Goal: Task Accomplishment & Management: Manage account settings

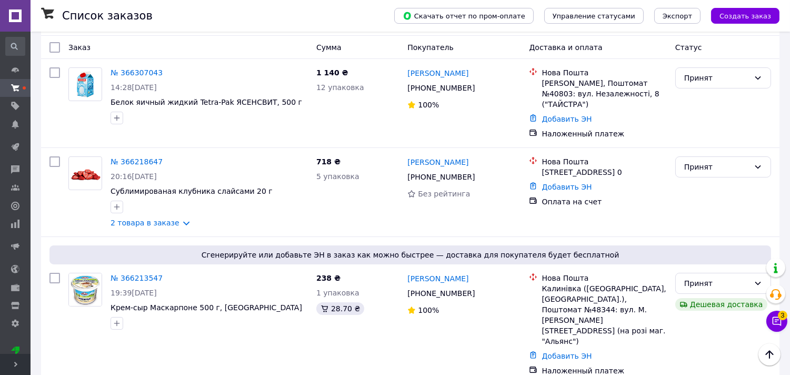
scroll to position [142, 0]
click at [15, 366] on icon at bounding box center [15, 364] width 5 height 5
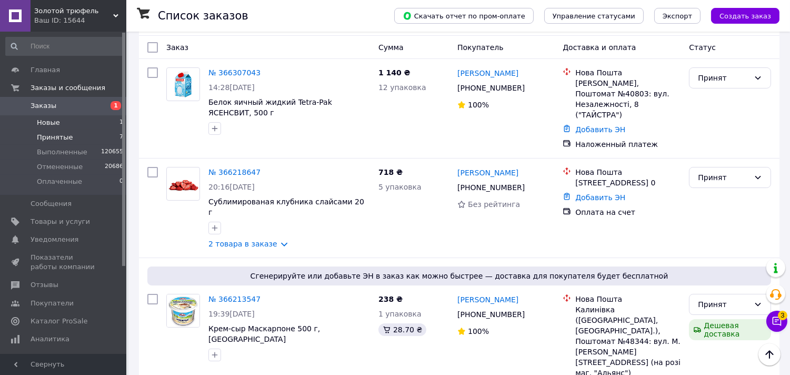
click at [53, 124] on span "Новые" at bounding box center [48, 122] width 23 height 9
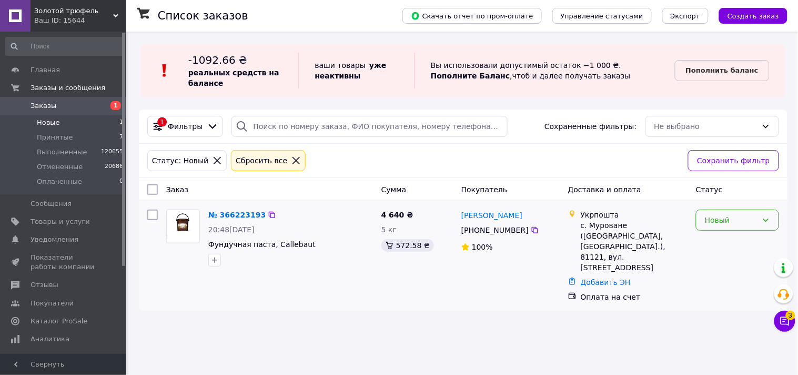
click at [711, 219] on div "Новый" at bounding box center [731, 220] width 53 height 12
click at [716, 280] on li "Отменен" at bounding box center [738, 281] width 82 height 19
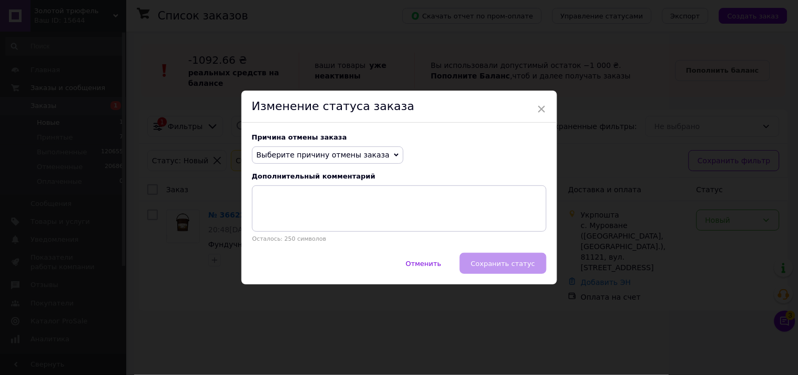
click at [305, 151] on span "Выберите причину отмены заказа" at bounding box center [323, 155] width 133 height 8
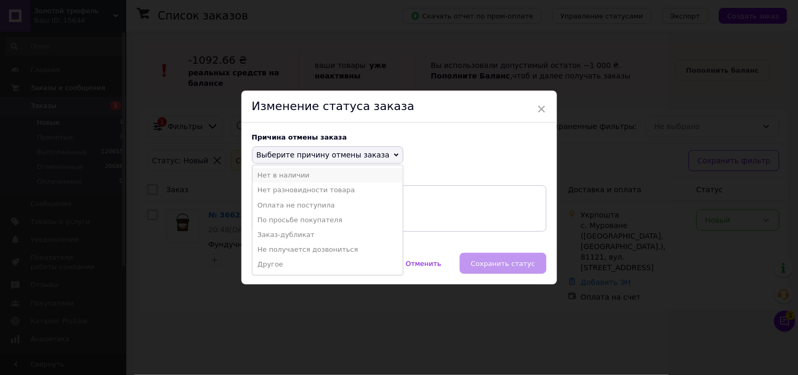
click at [290, 177] on li "Нет в наличии" at bounding box center [328, 175] width 151 height 15
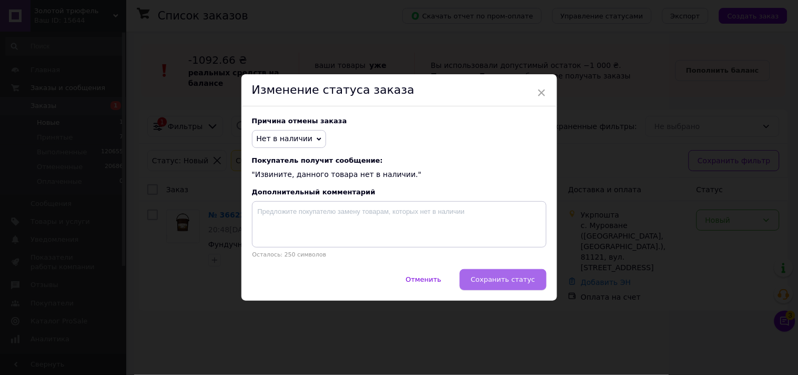
click at [493, 283] on span "Сохранить статус" at bounding box center [503, 279] width 64 height 8
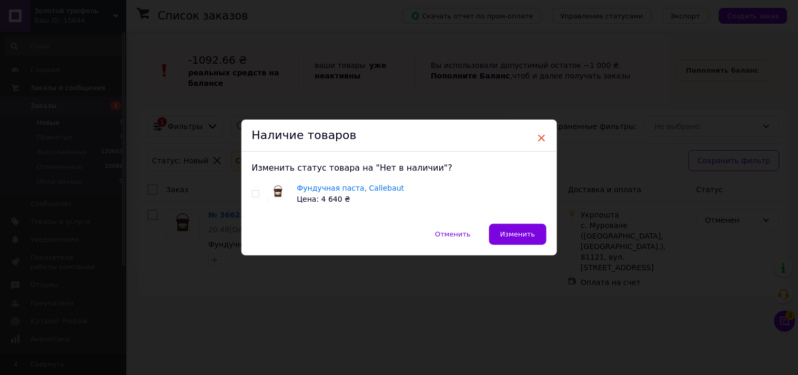
click at [539, 136] on span "×" at bounding box center [541, 138] width 9 height 18
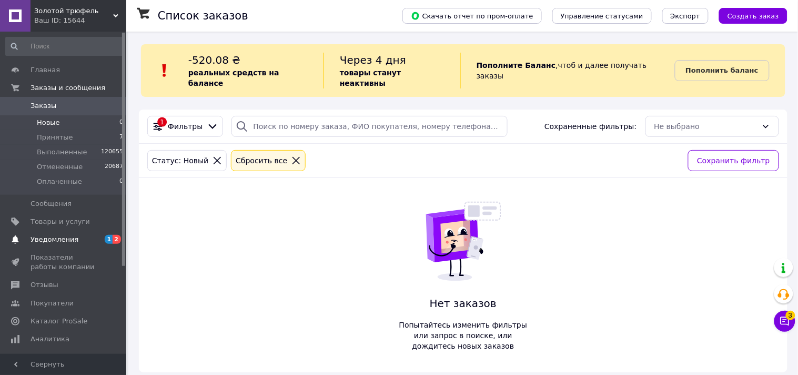
click at [57, 244] on link "Уведомления 1 2" at bounding box center [64, 239] width 129 height 18
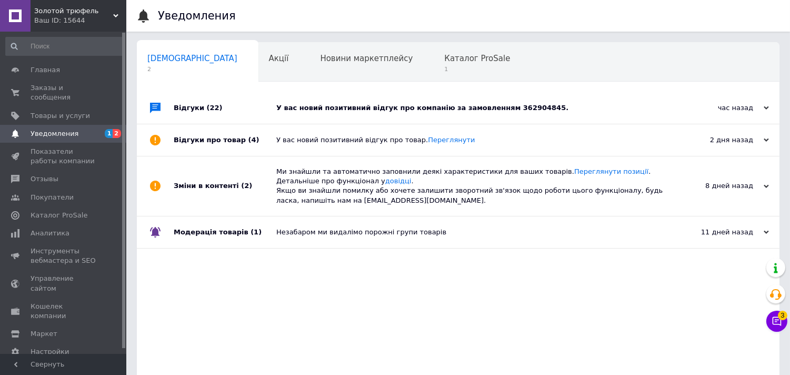
click at [324, 109] on div "У вас новий позитивний відгук про компанію за замовленням 362904845." at bounding box center [469, 107] width 387 height 9
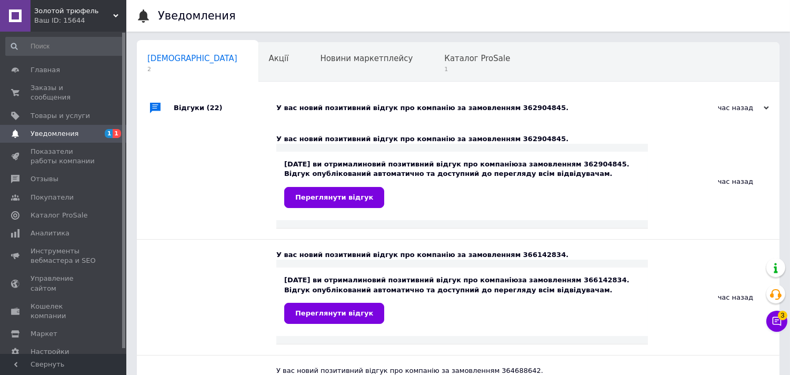
click at [324, 109] on div "У вас новий позитивний відгук про компанію за замовленням 362904845." at bounding box center [469, 107] width 387 height 9
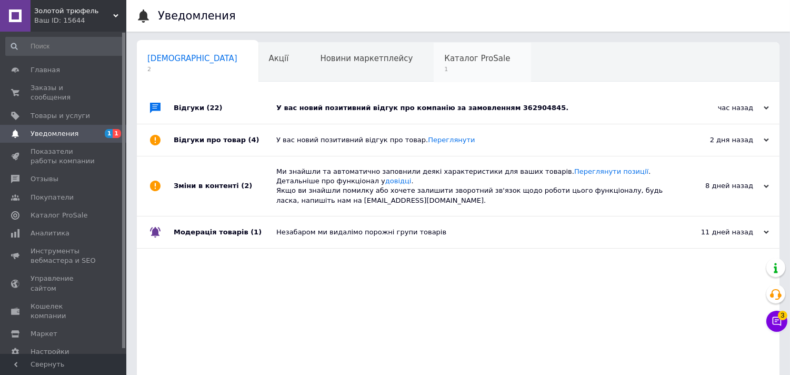
click at [444, 56] on span "Каталог ProSale" at bounding box center [477, 58] width 66 height 9
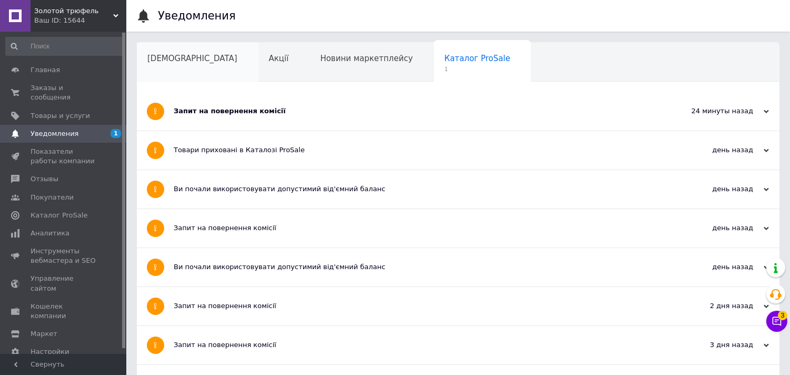
click at [169, 56] on span "Сповіщення" at bounding box center [192, 58] width 90 height 9
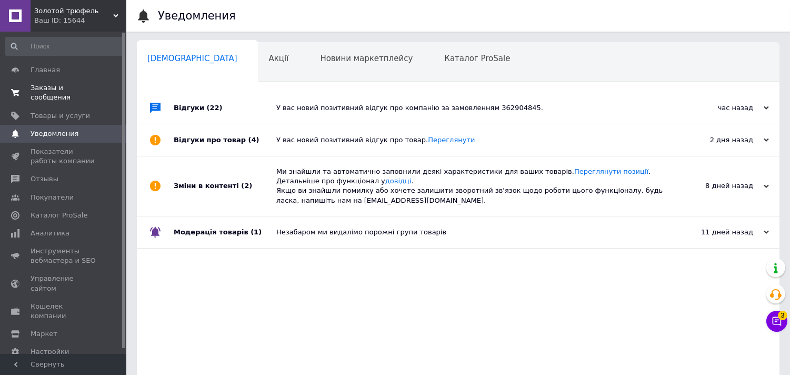
click at [58, 87] on span "Заказы и сообщения" at bounding box center [64, 92] width 67 height 19
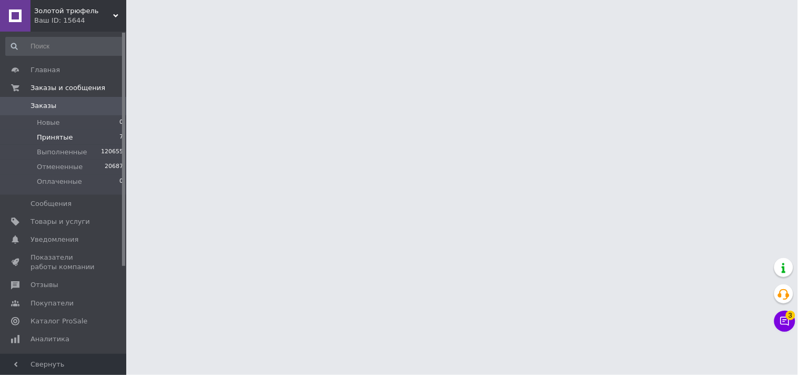
click at [61, 138] on span "Принятые" at bounding box center [55, 137] width 36 height 9
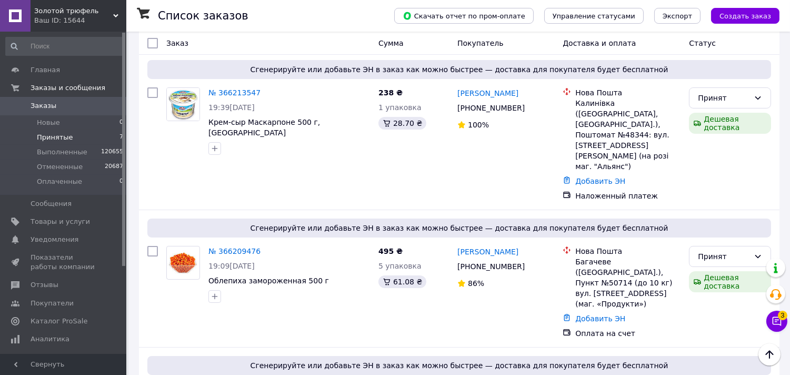
scroll to position [330, 0]
